Goal: Information Seeking & Learning: Learn about a topic

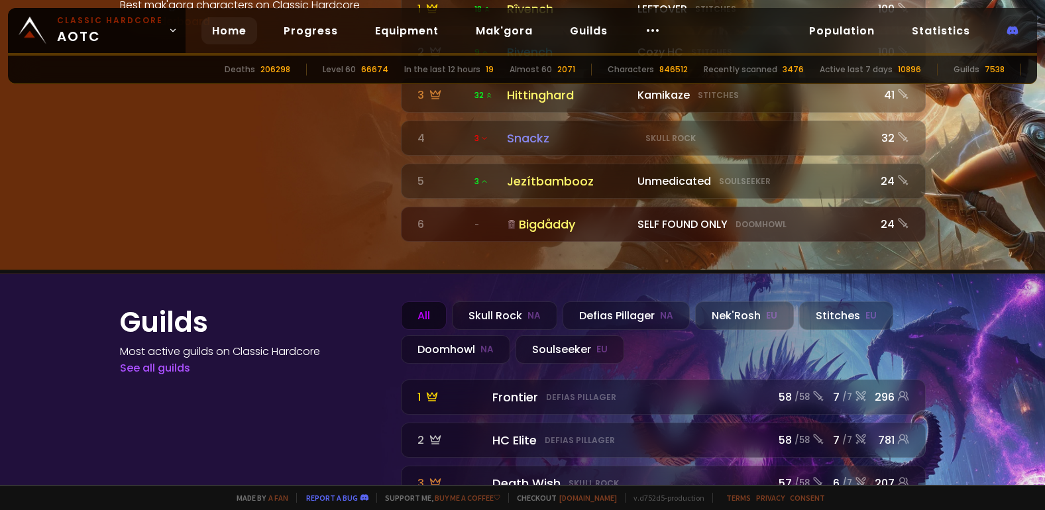
scroll to position [1392, 0]
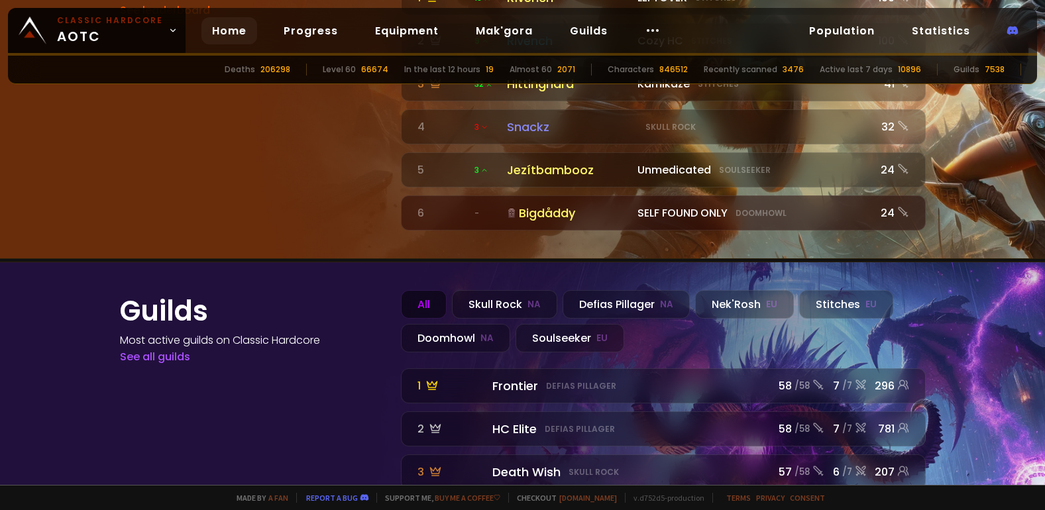
click at [3, 107] on section "Mak'Gora leaderboard Best mak'gora characters on Classic Hardcore See leaderboa…" at bounding box center [522, 66] width 1045 height 386
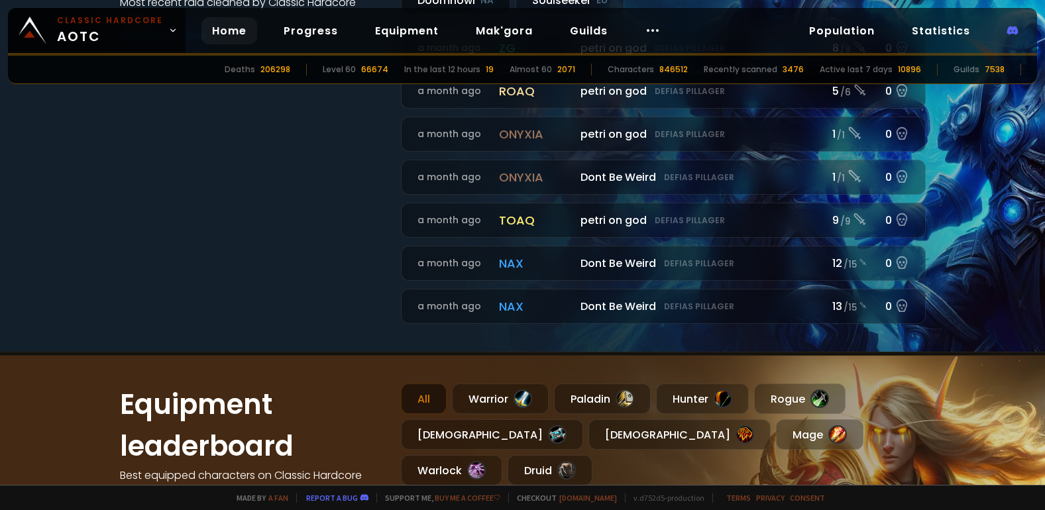
scroll to position [0, 0]
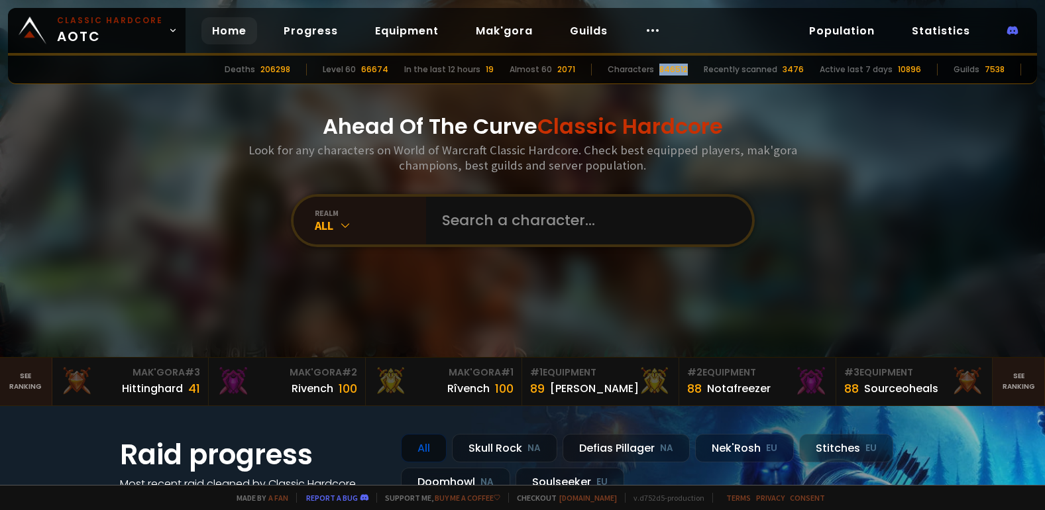
drag, startPoint x: 664, startPoint y: 72, endPoint x: 699, endPoint y: 72, distance: 35.1
click at [699, 72] on div "Deaths 206298 Level 60 66674 In the last 12 hours 19 Almost 60 2071 Characters …" at bounding box center [522, 70] width 1029 height 28
drag, startPoint x: 380, startPoint y: 72, endPoint x: 406, endPoint y: 74, distance: 25.3
click at [406, 74] on div "Deaths 206298 Level 60 66674 In the last 12 hours 19 Almost 60 2071 Characters …" at bounding box center [522, 70] width 1029 height 28
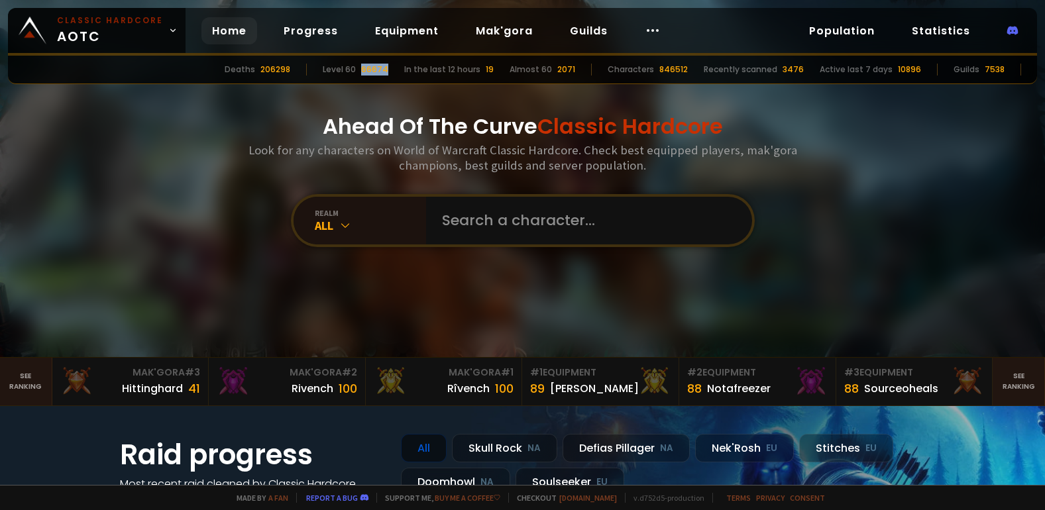
click at [406, 74] on div "Deaths 206298 Level 60 66674 In the last 12 hours 19 Almost 60 2071 Characters …" at bounding box center [522, 70] width 1029 height 28
drag, startPoint x: 425, startPoint y: 70, endPoint x: 494, endPoint y: 72, distance: 68.3
click at [494, 72] on div "Deaths 206298 Level 60 66674 In the last 12 hours 19 Almost 60 2071 Characters …" at bounding box center [522, 70] width 1029 height 28
click at [494, 72] on div "In the last 12 hours 19" at bounding box center [448, 70] width 89 height 12
